Goal: Task Accomplishment & Management: Manage account settings

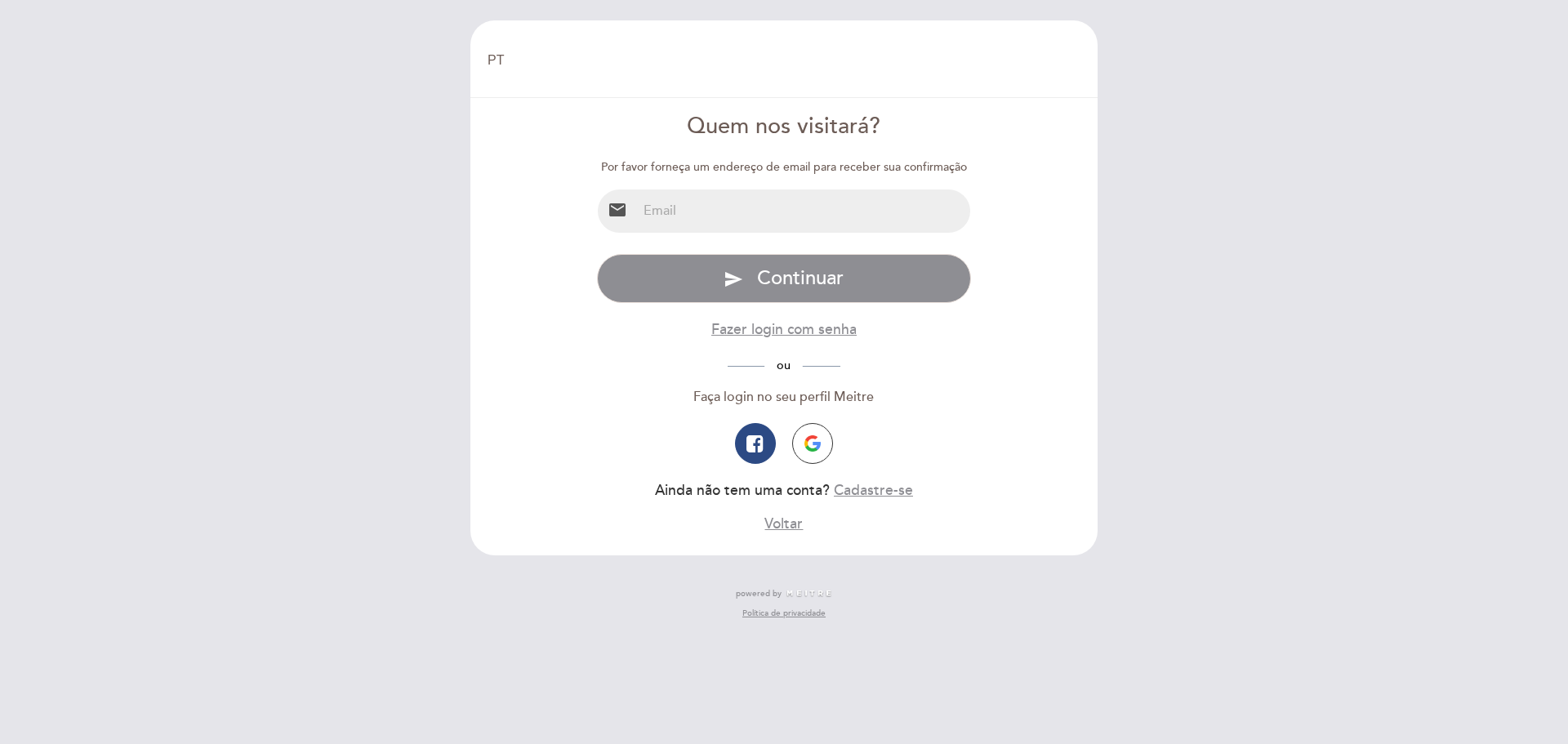
select select "pt"
click at [731, 210] on input "email" at bounding box center [804, 211] width 334 height 44
type input "[EMAIL_ADDRESS][DOMAIN_NAME]"
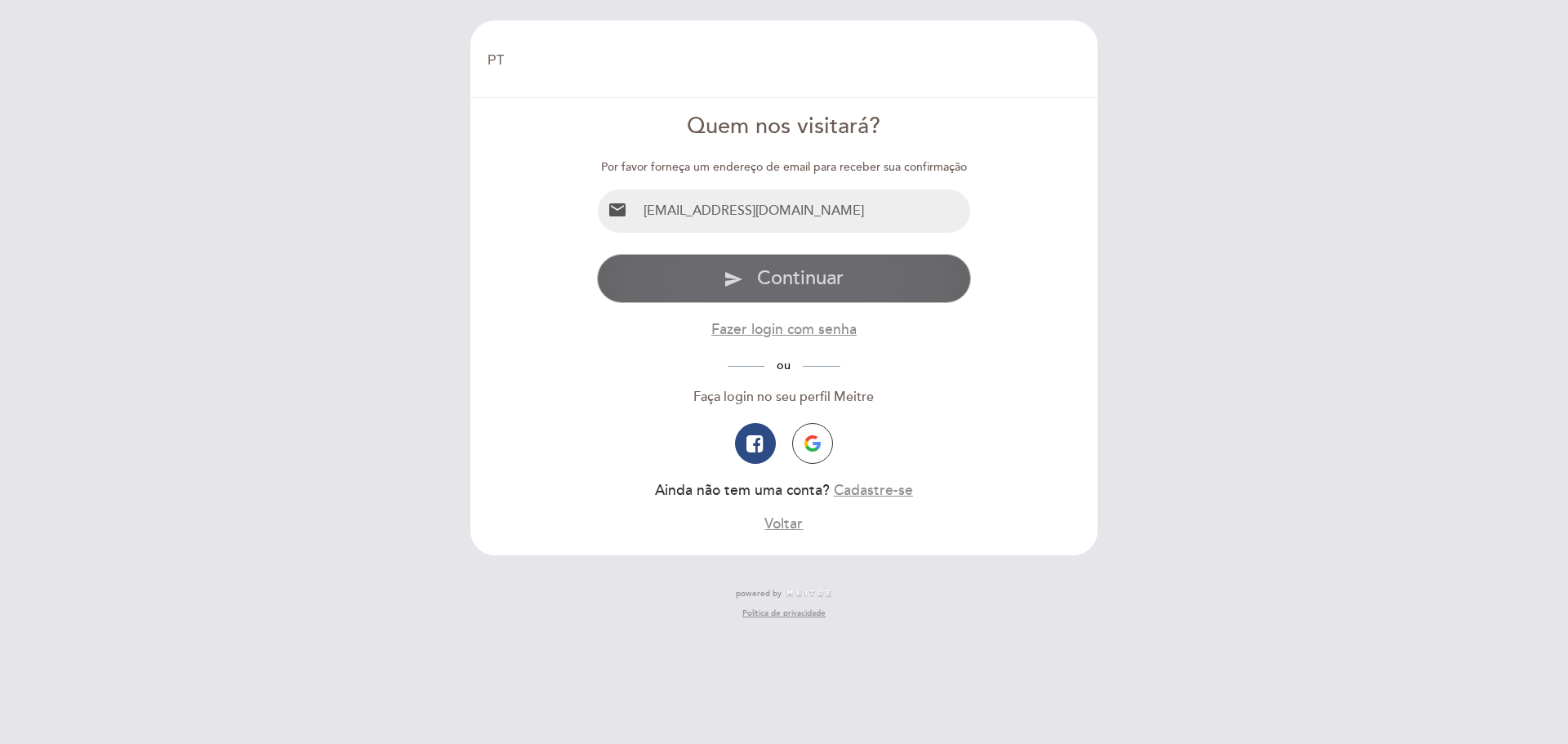
click at [824, 273] on span "Continuar" at bounding box center [800, 278] width 87 height 24
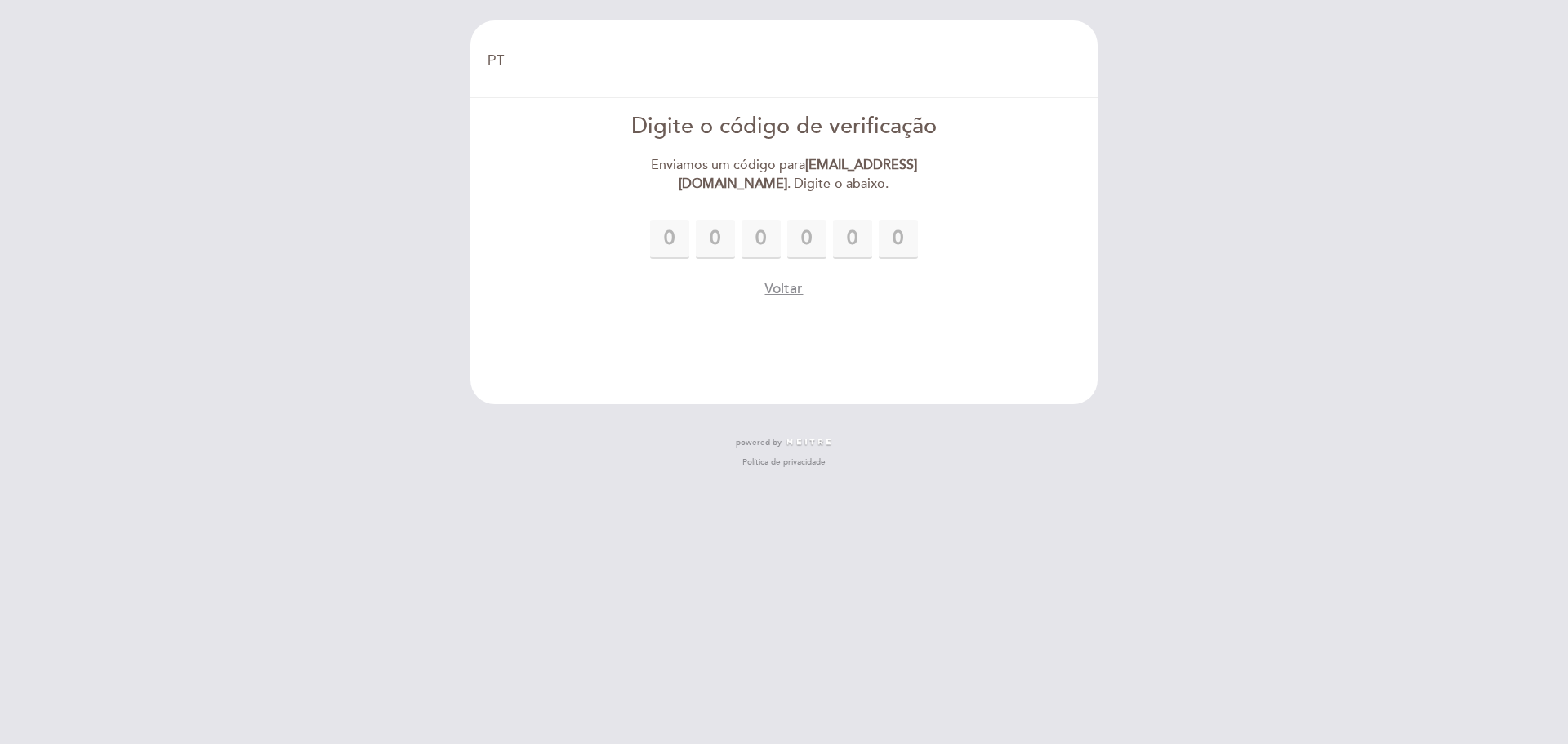
type input "7"
type input "5"
type input "9"
type input "2"
type input "5"
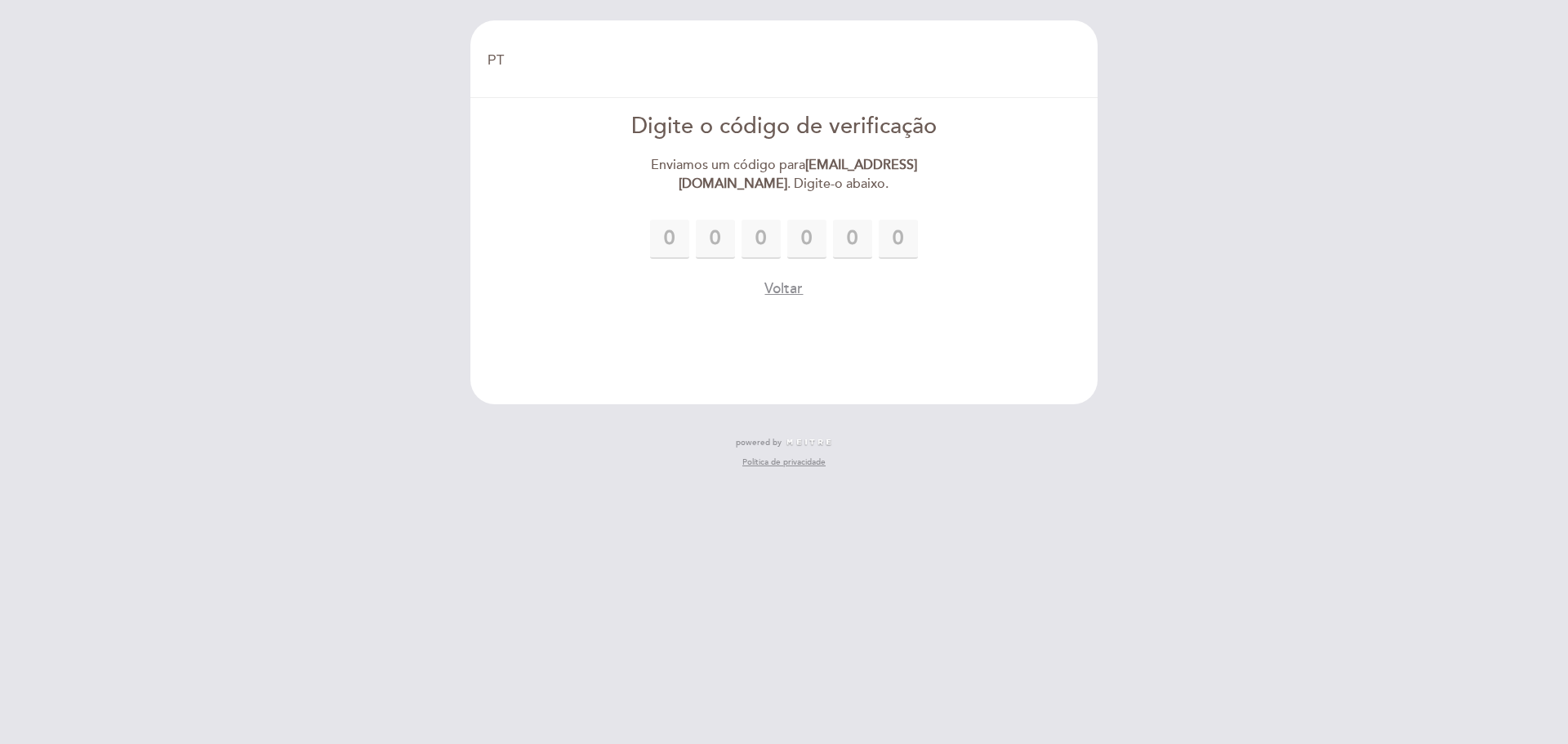
type input "1"
click at [989, 199] on form "Digite o código de verificação Enviamos um código para [EMAIL_ADDRESS][DOMAIN_N…" at bounding box center [784, 205] width 604 height 187
